Goal: Information Seeking & Learning: Learn about a topic

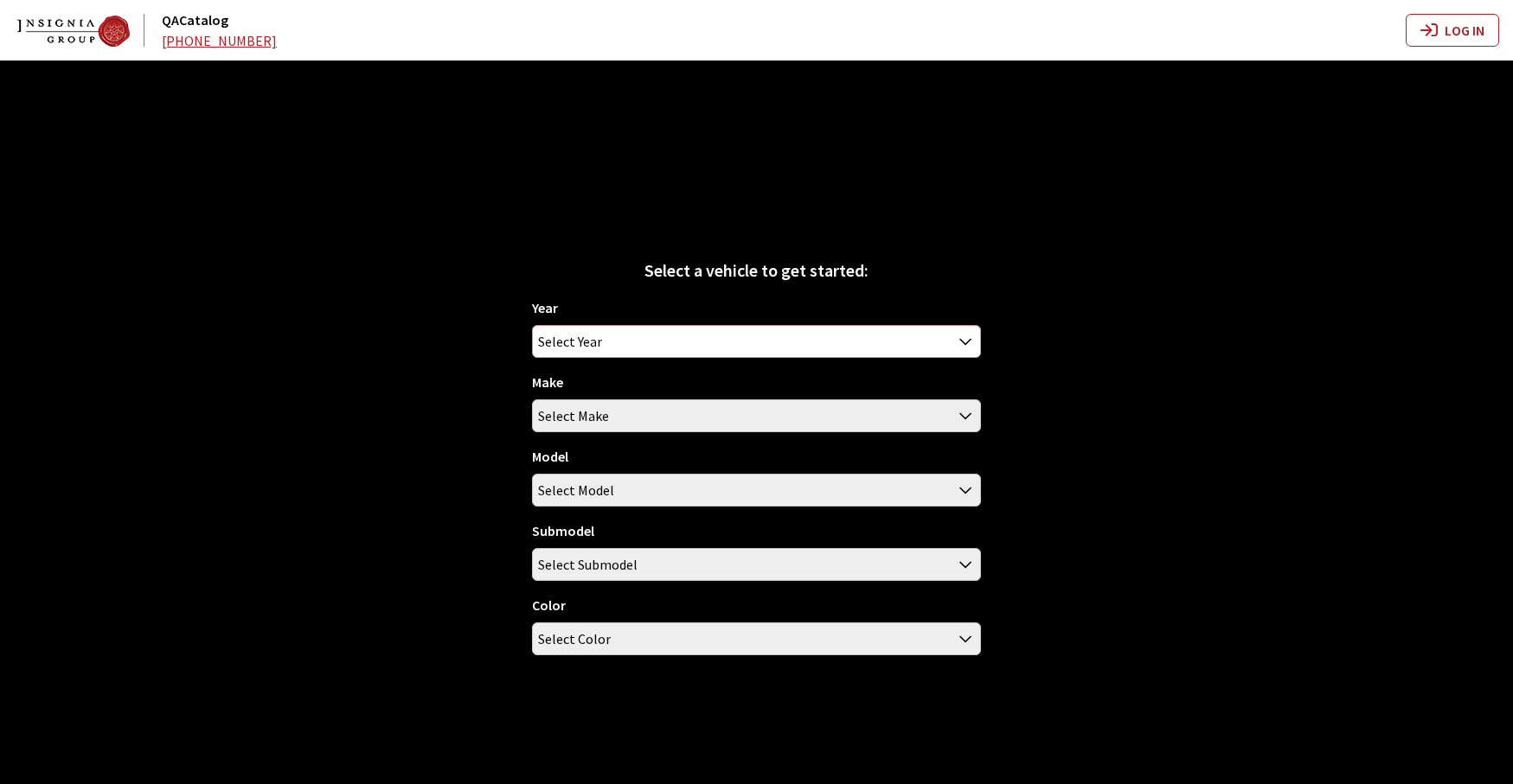
click at [713, 346] on span "Select Year" at bounding box center [756, 341] width 447 height 31
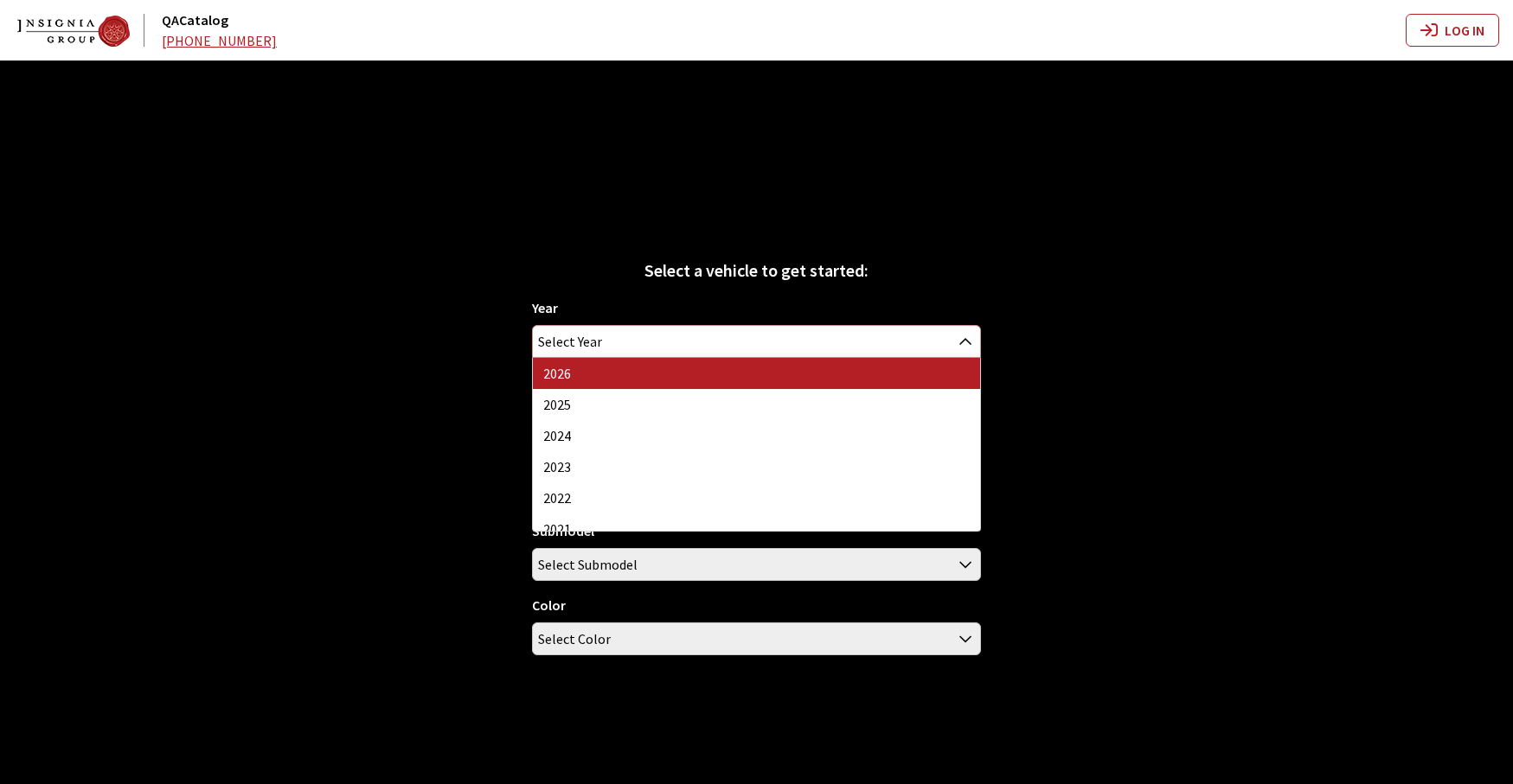
select select "44"
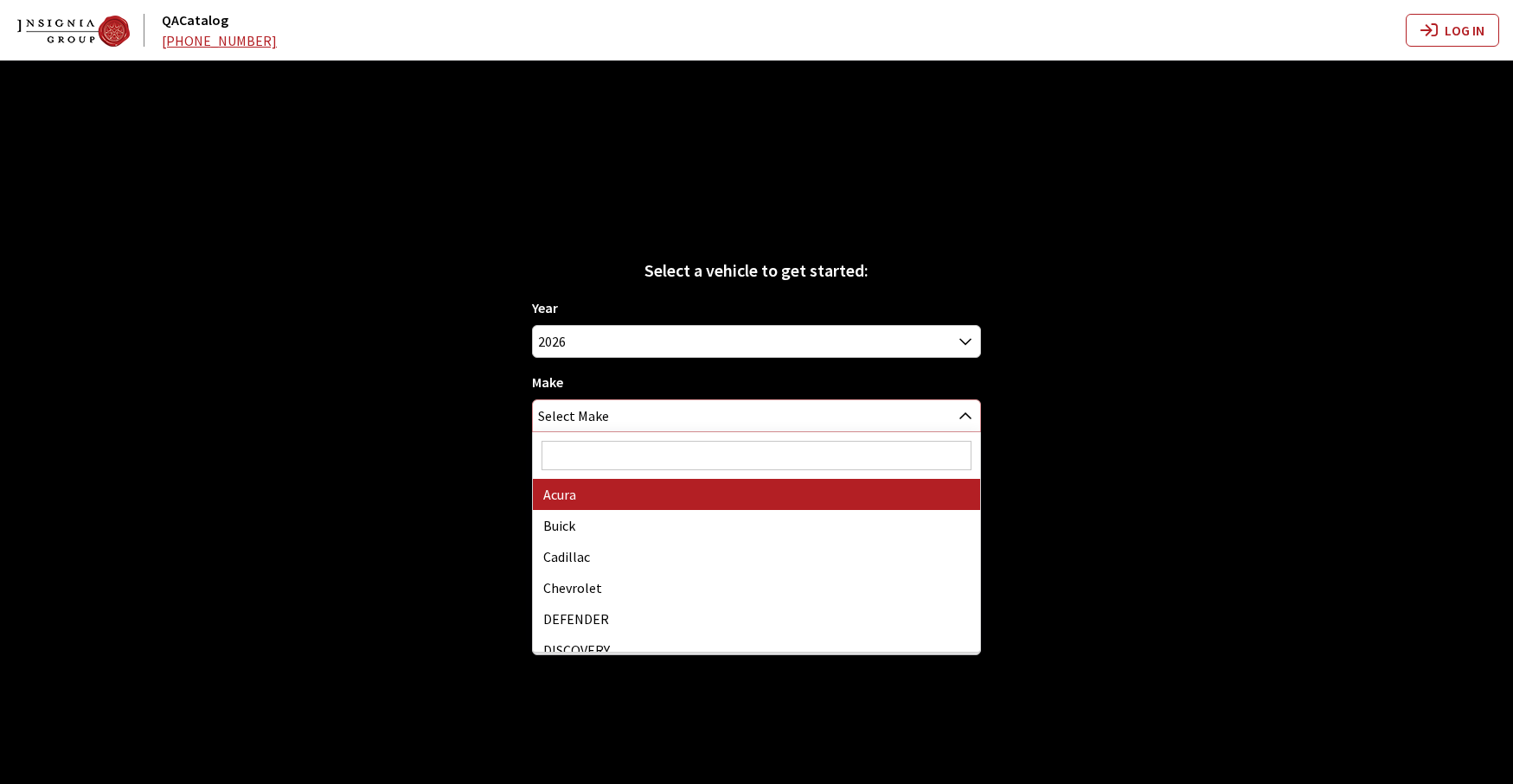
click at [721, 414] on span "Select Make" at bounding box center [756, 415] width 447 height 31
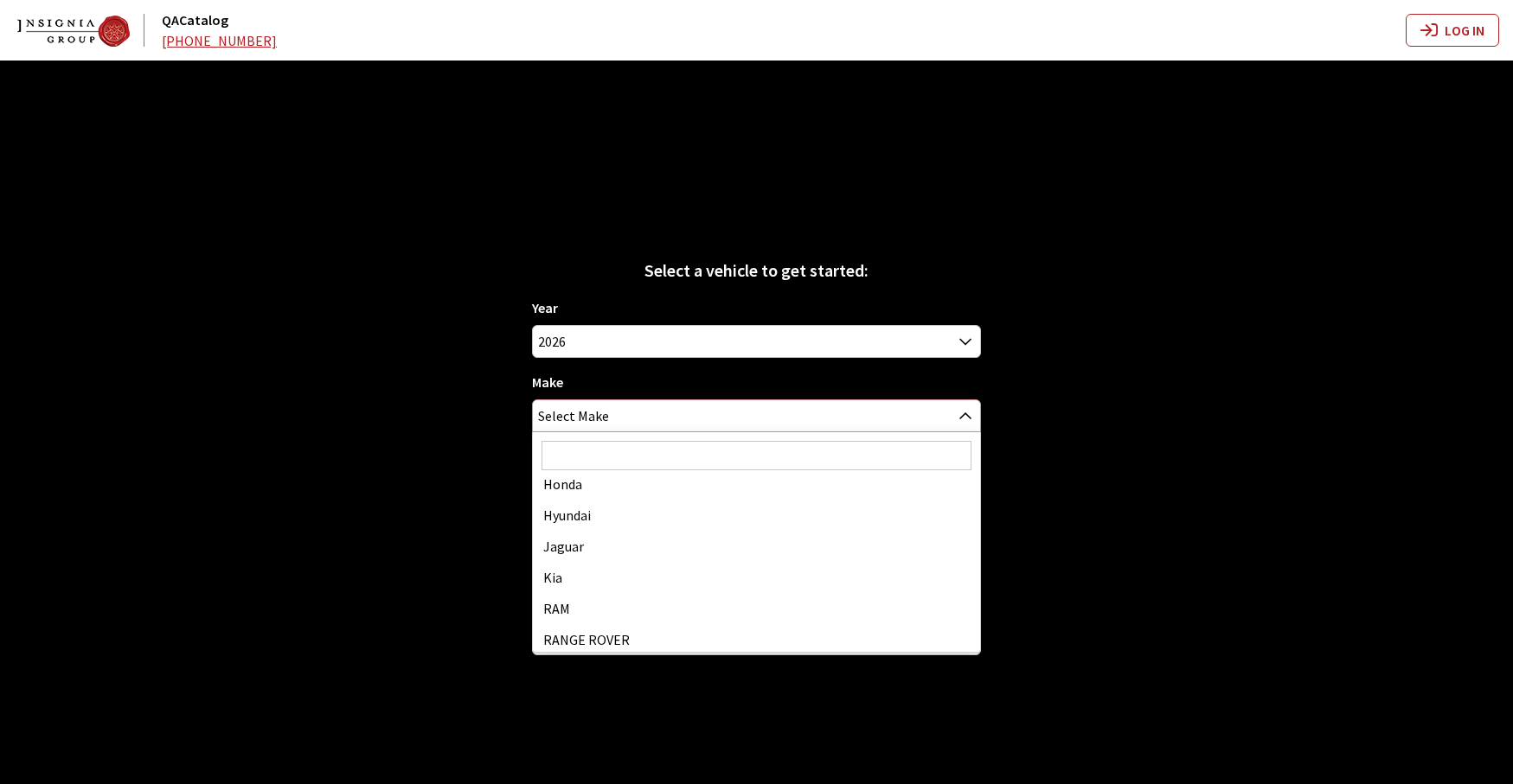
scroll to position [86, 0]
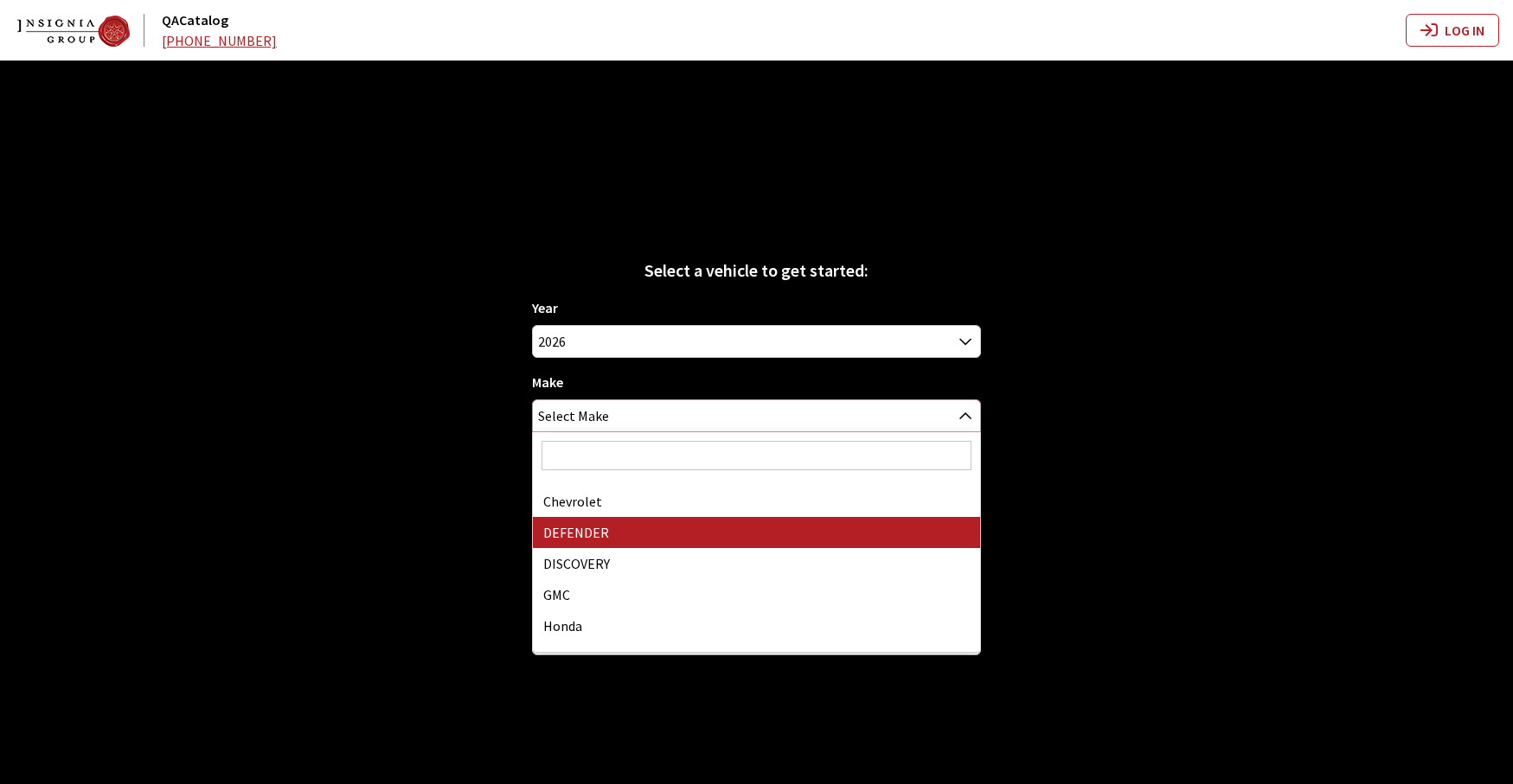
select select "64"
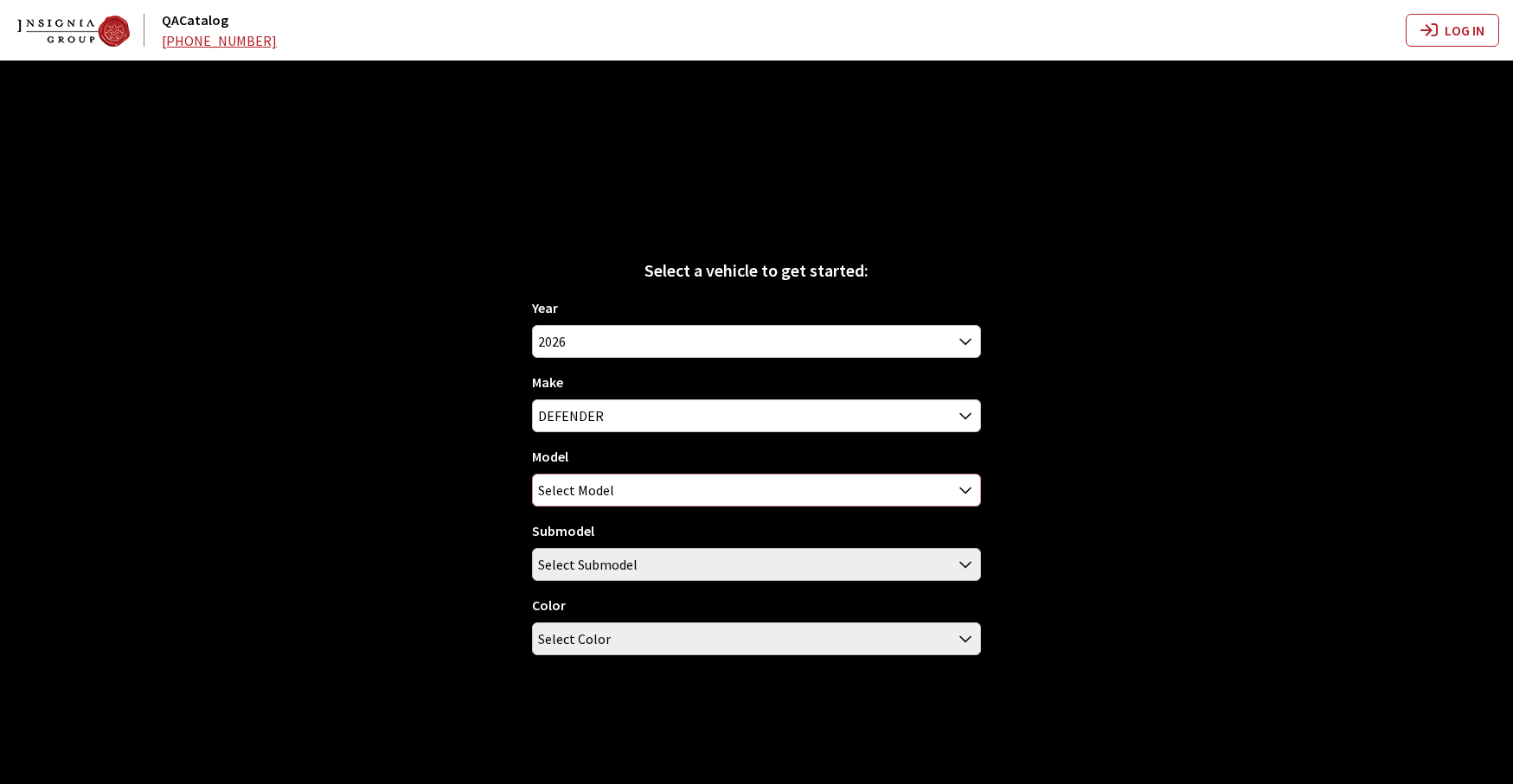
click at [682, 478] on span "Select Model" at bounding box center [756, 490] width 447 height 31
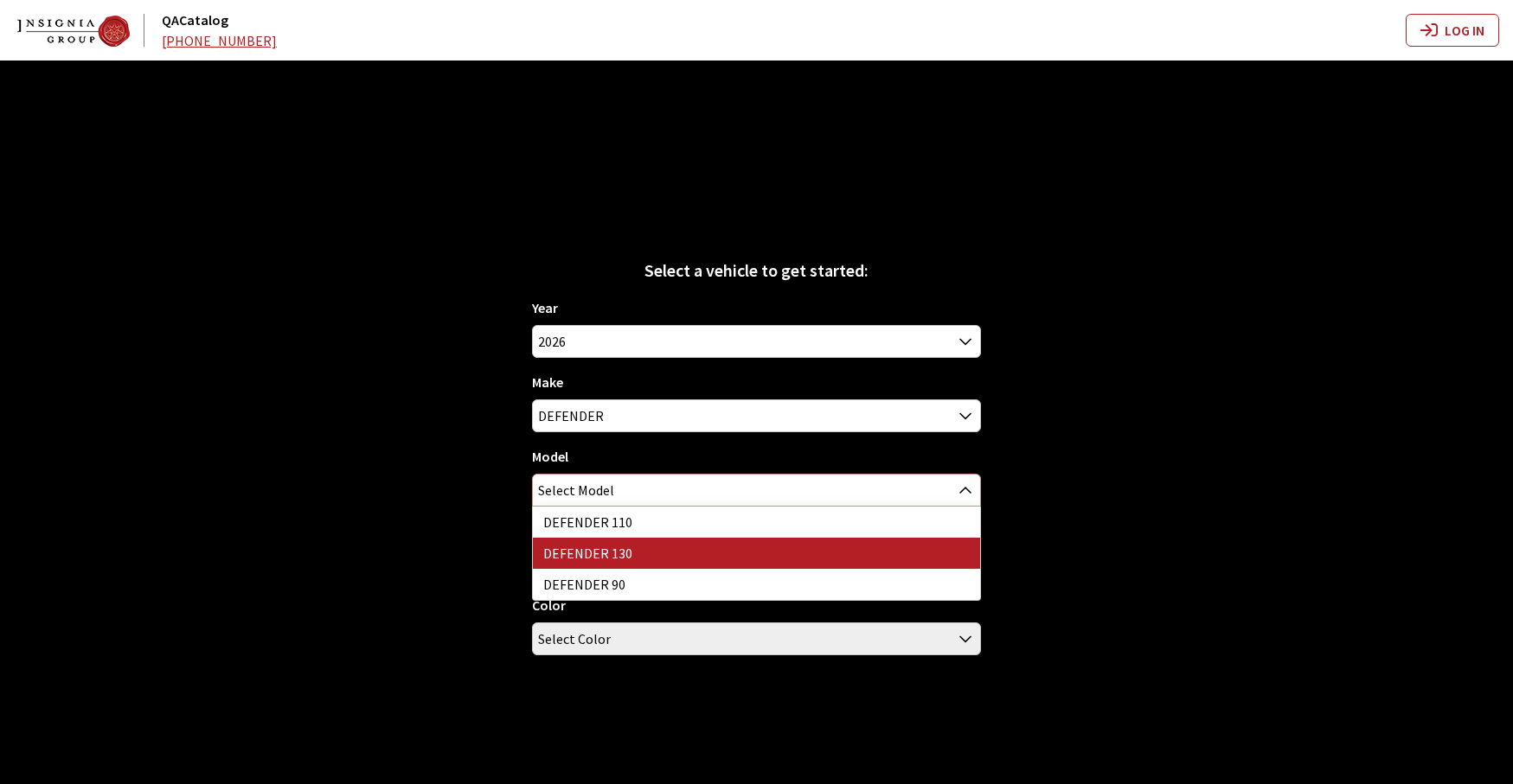
select select "1343"
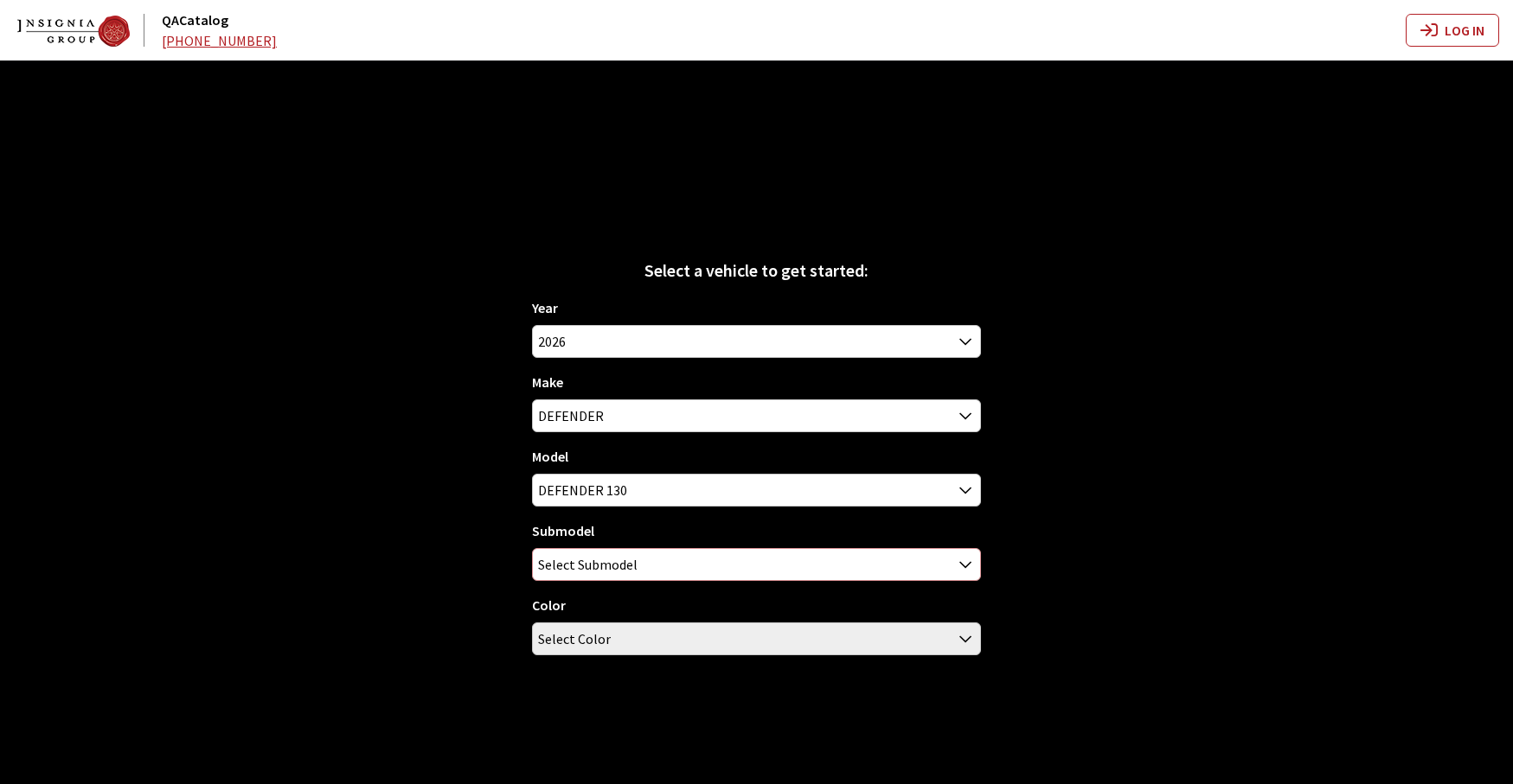
click at [702, 555] on span "Select Submodel" at bounding box center [756, 563] width 447 height 31
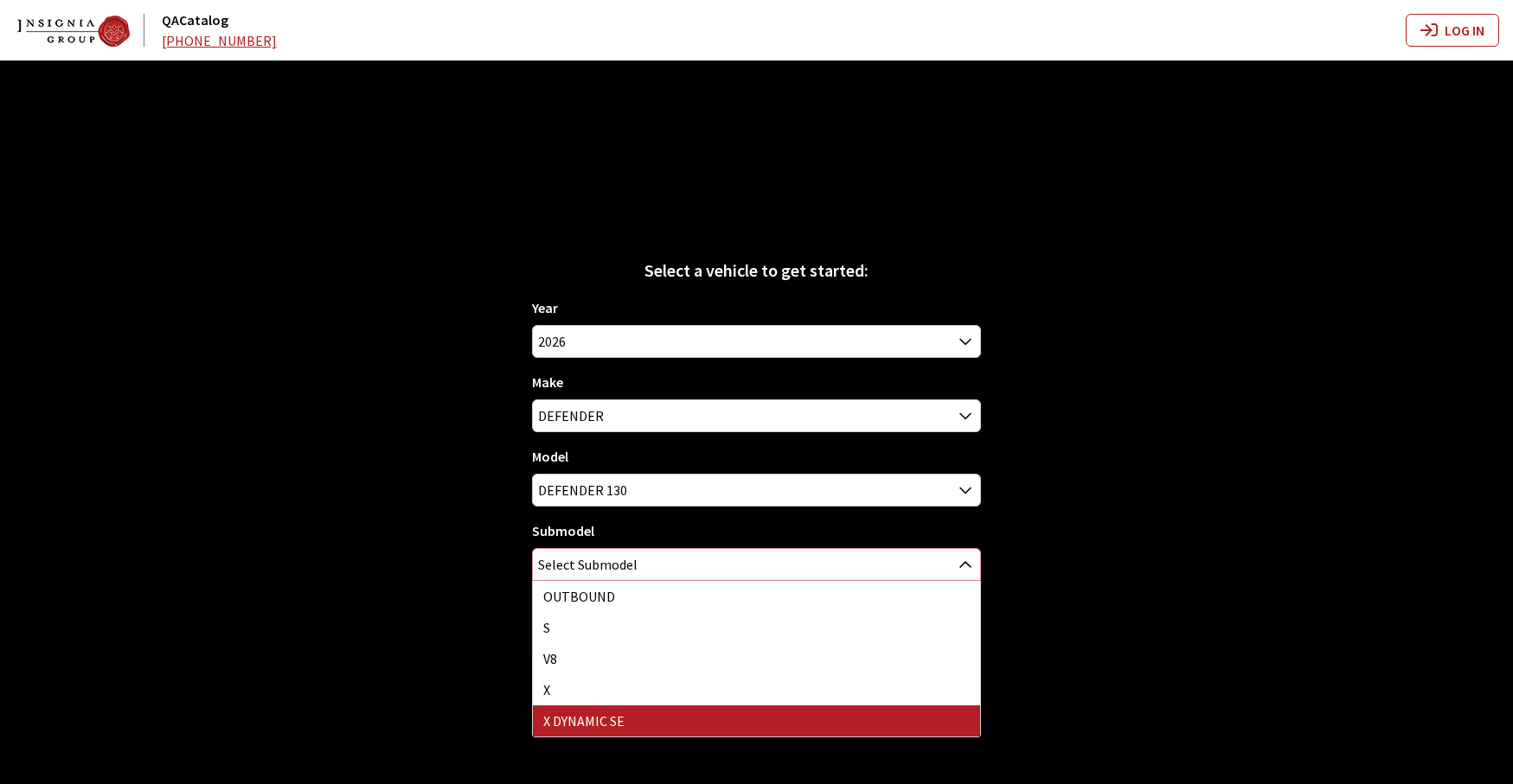
select select "4529"
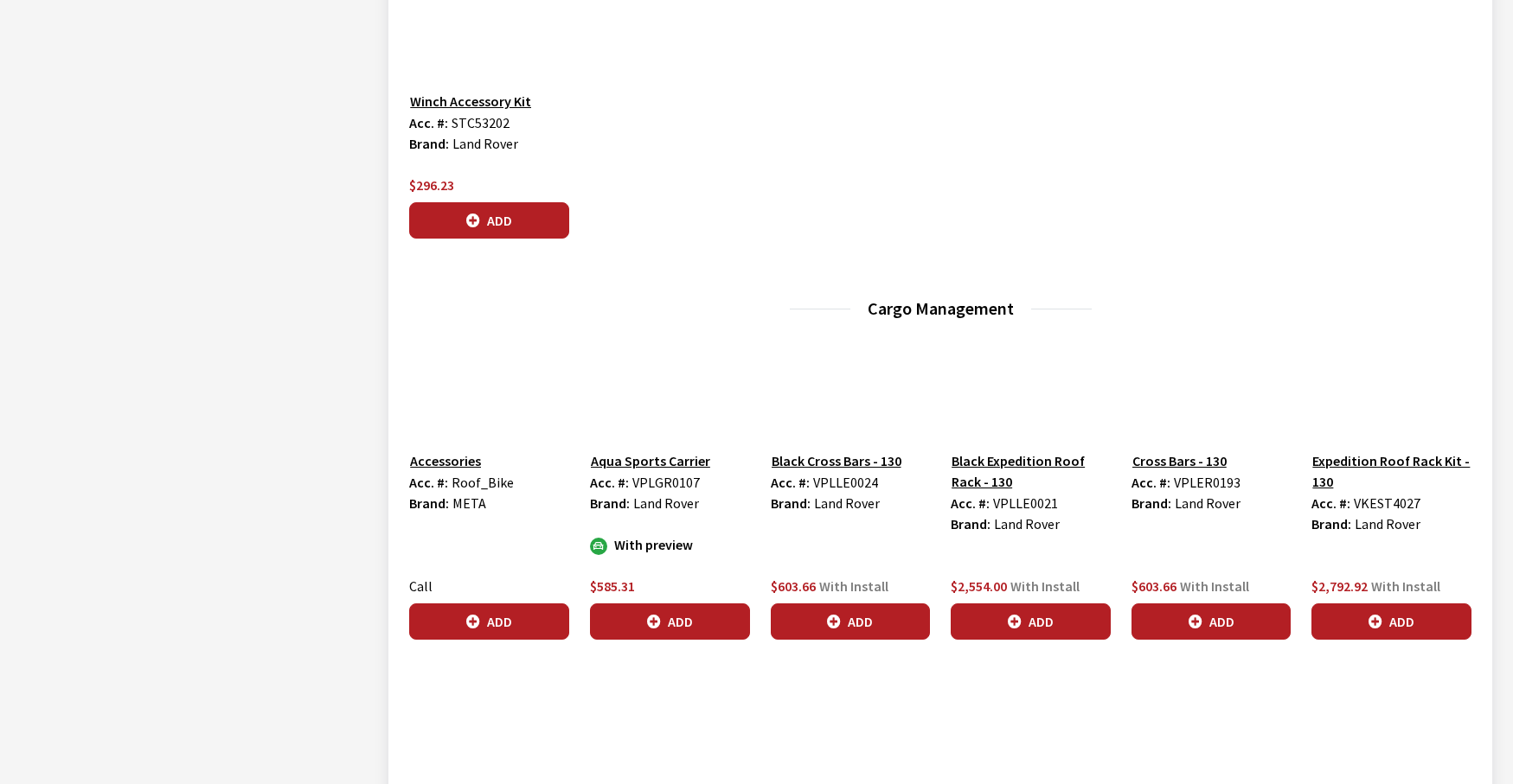
scroll to position [1556, 0]
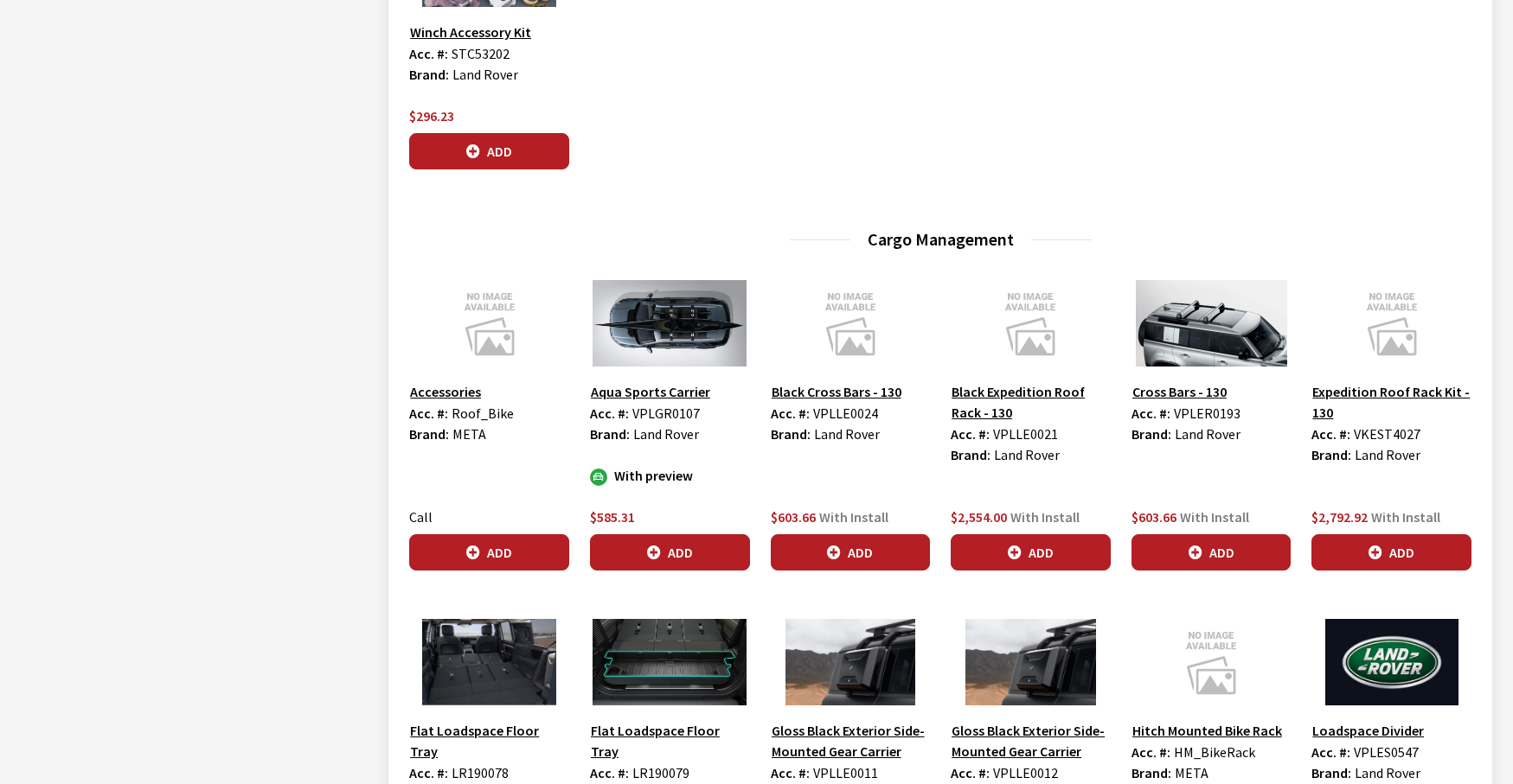
click at [1198, 330] on img at bounding box center [1211, 323] width 160 height 86
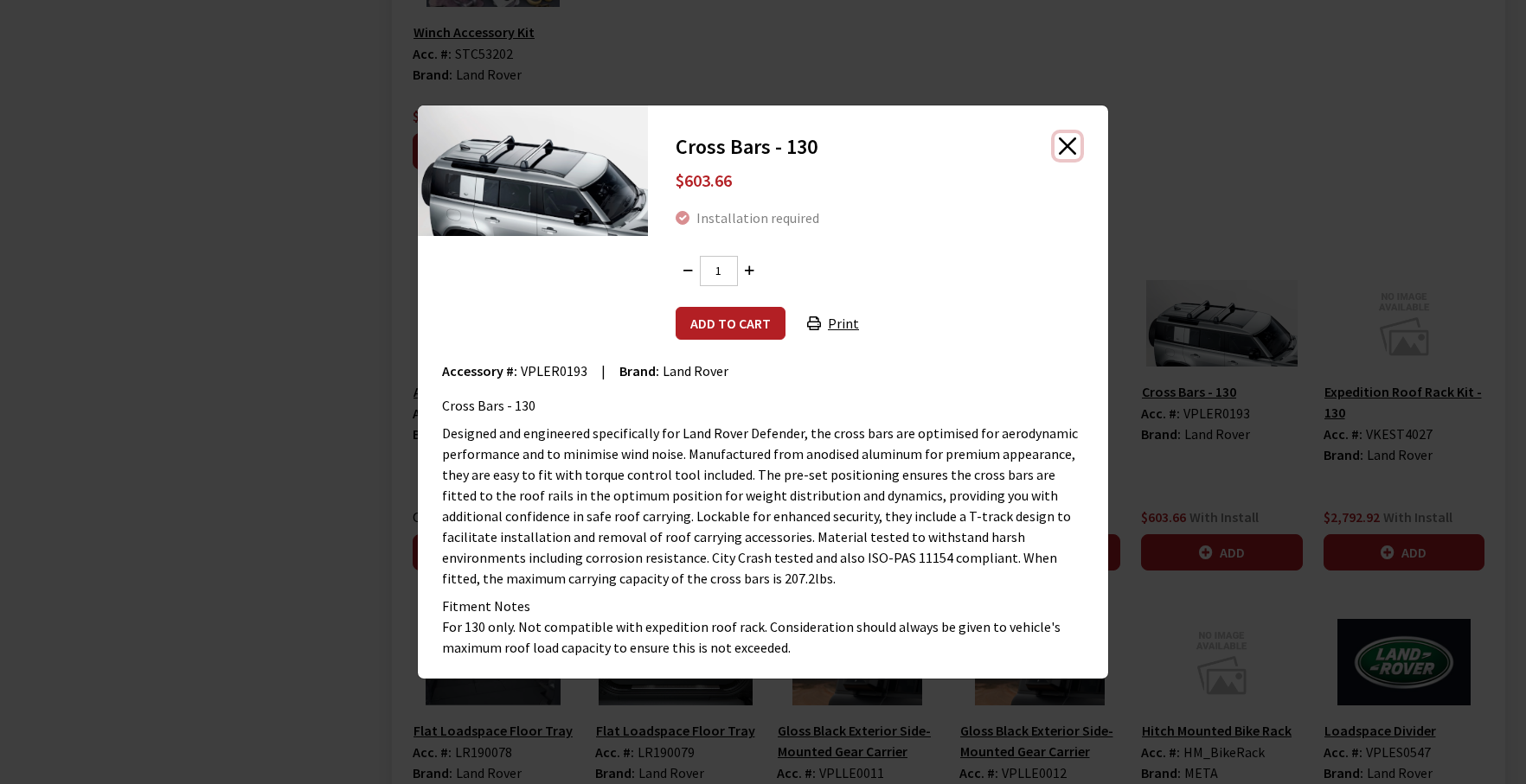
click at [1074, 148] on button "Close" at bounding box center [1068, 146] width 26 height 26
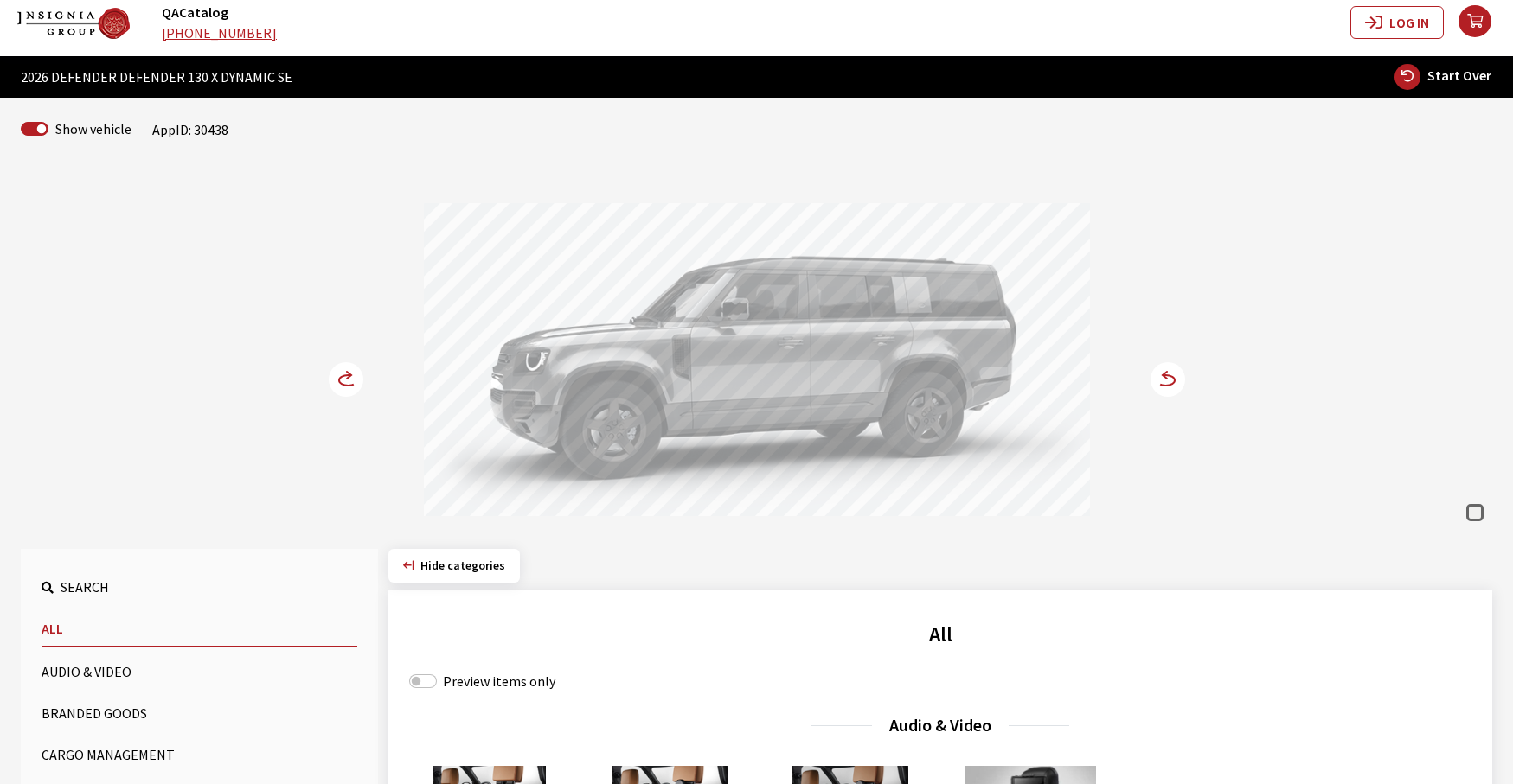
scroll to position [0, 0]
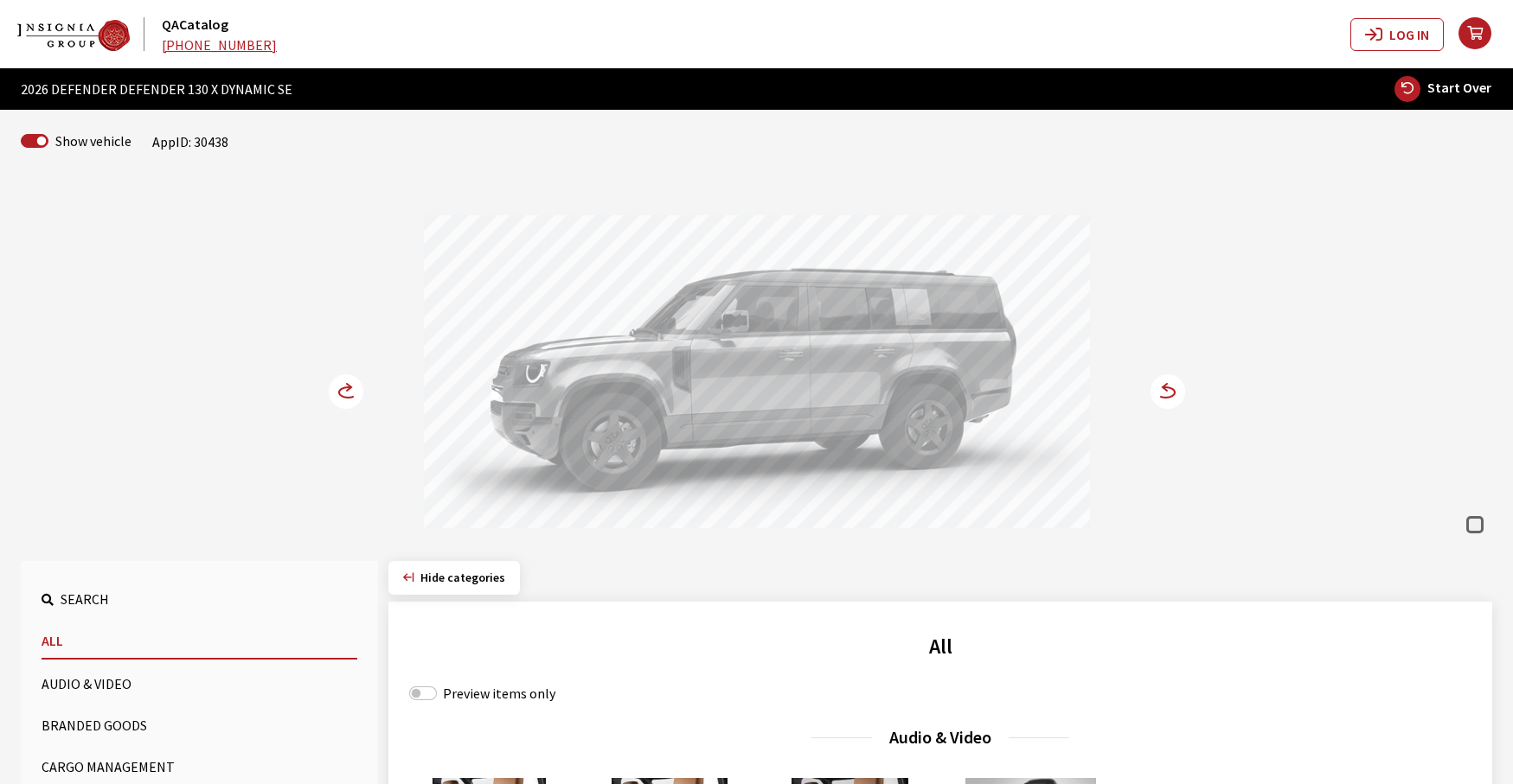
click at [417, 695] on input "Preview items only" at bounding box center [423, 694] width 28 height 14
checkbox input "true"
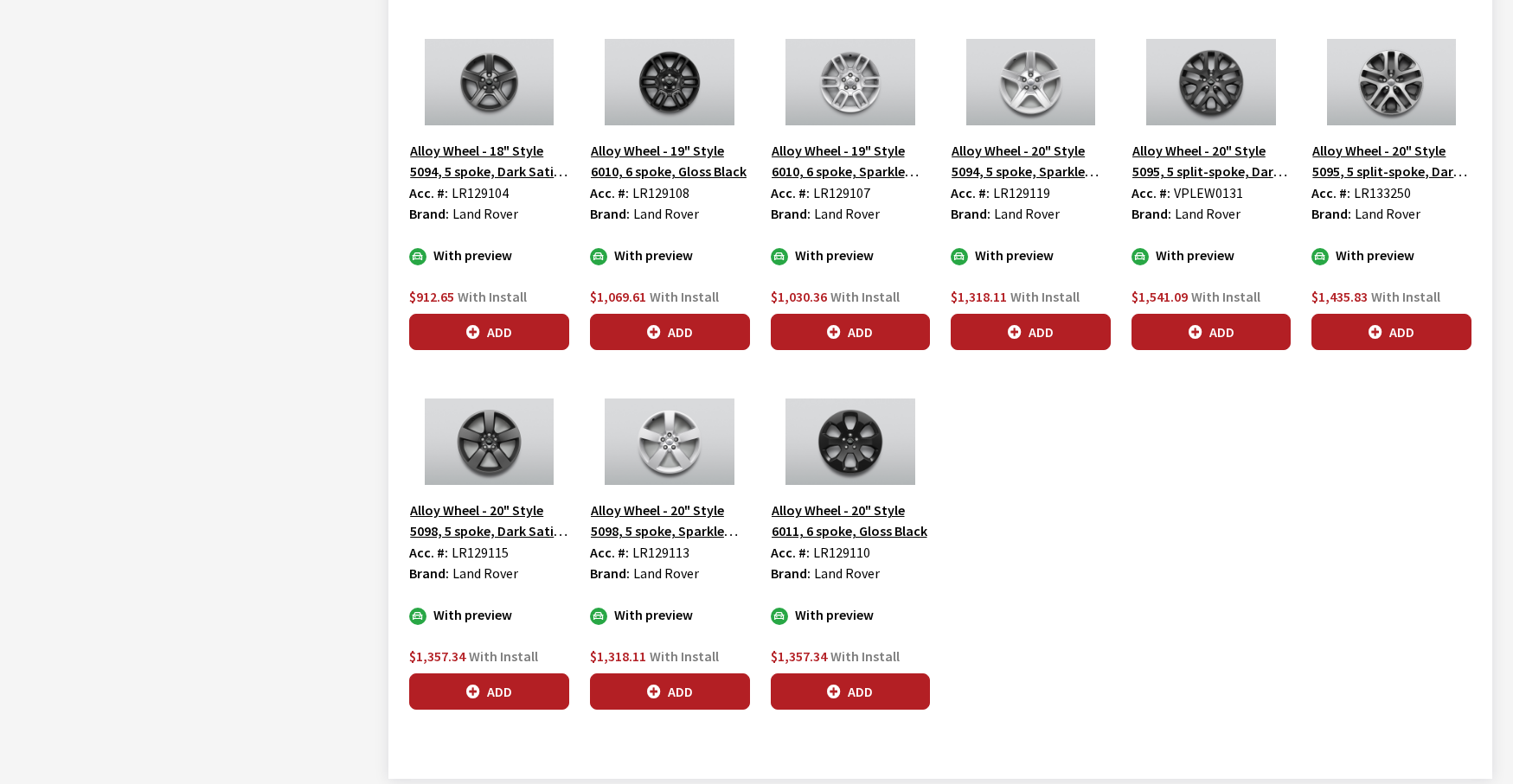
scroll to position [3237, 0]
